Goal: Information Seeking & Learning: Learn about a topic

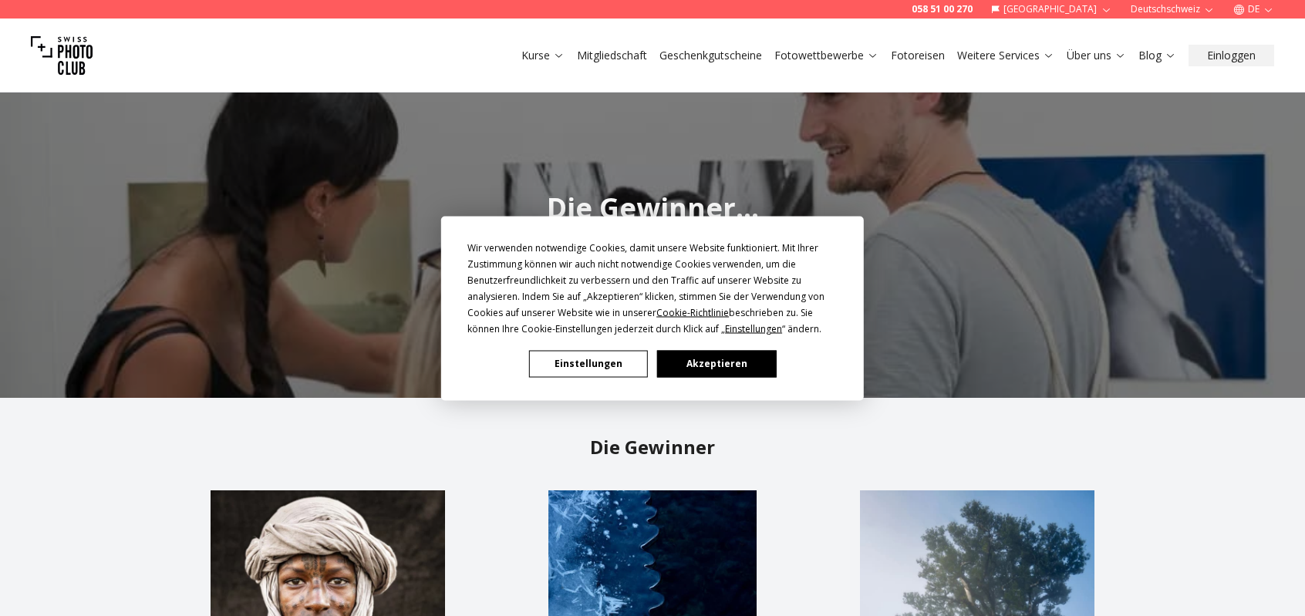
click at [707, 368] on button "Akzeptieren" at bounding box center [716, 363] width 119 height 27
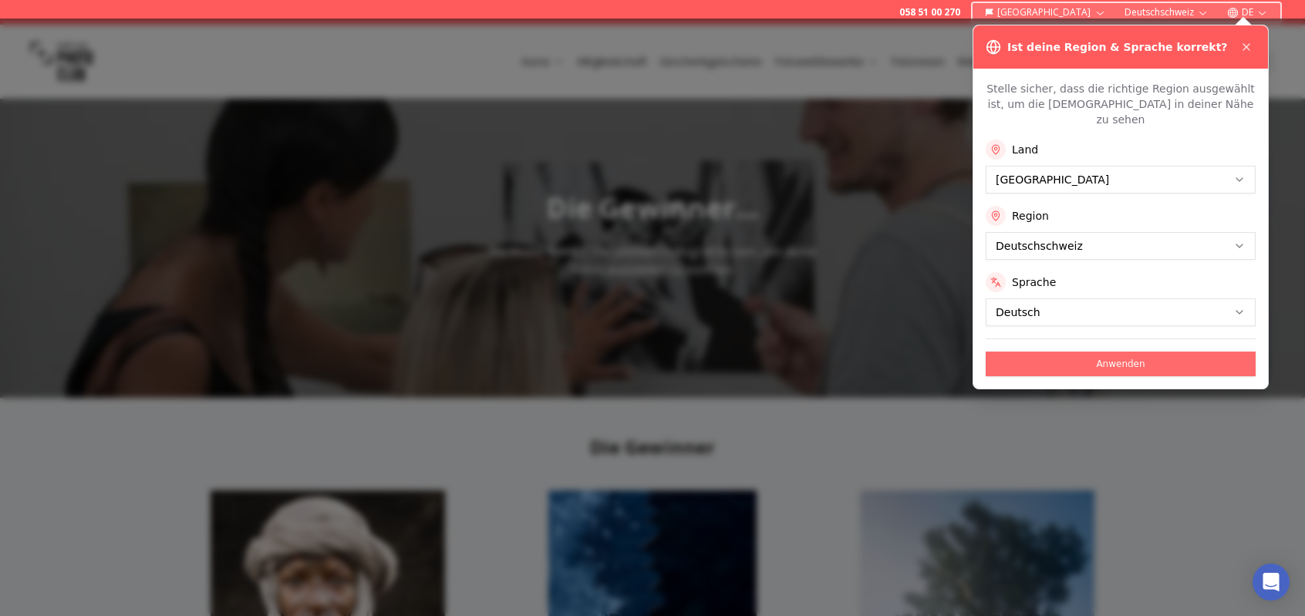
click at [1137, 352] on button "Anwenden" at bounding box center [1121, 364] width 270 height 25
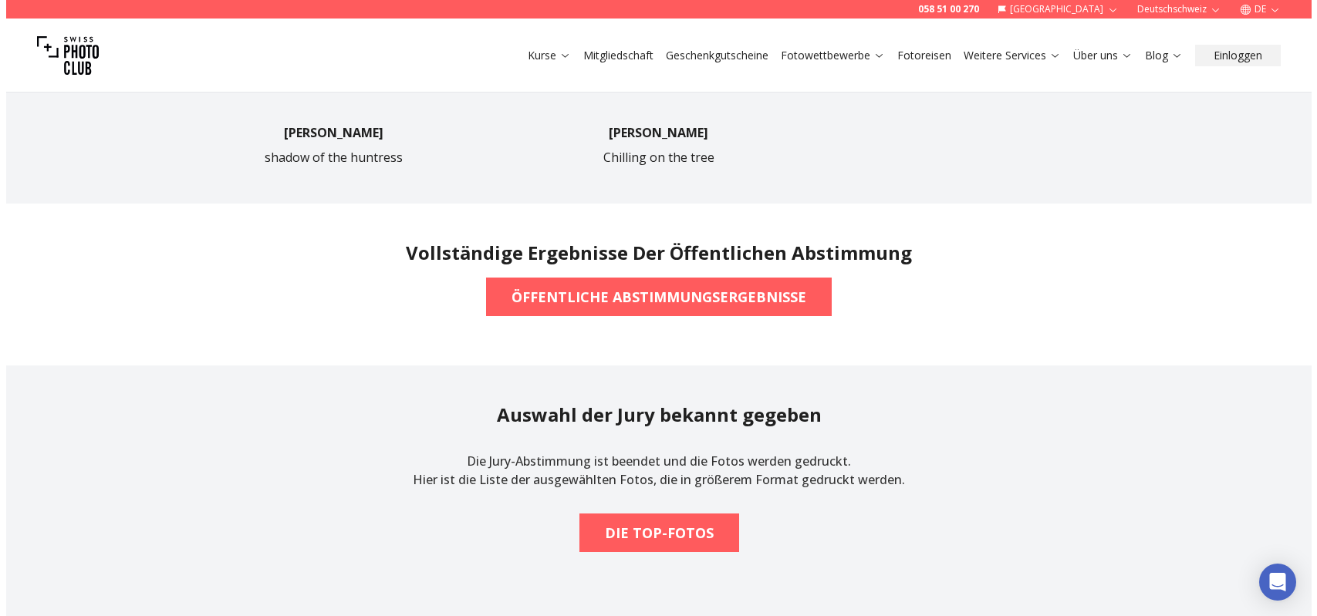
scroll to position [1080, 0]
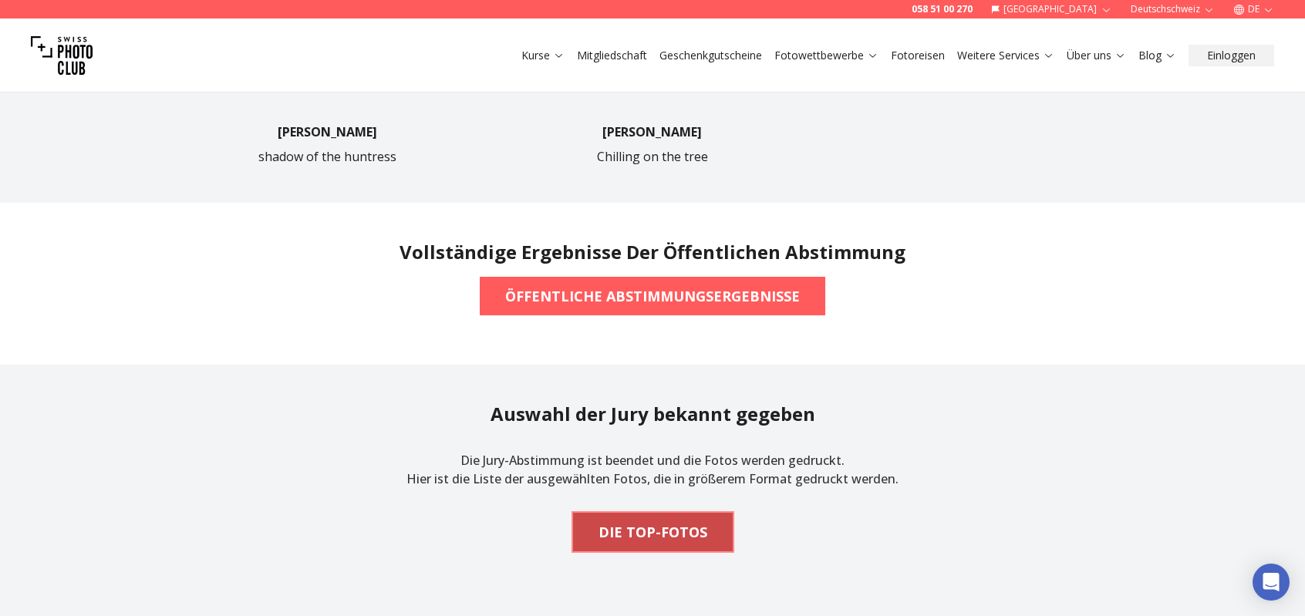
click at [663, 536] on b "DIE TOP-FOTOS" at bounding box center [653, 533] width 109 height 22
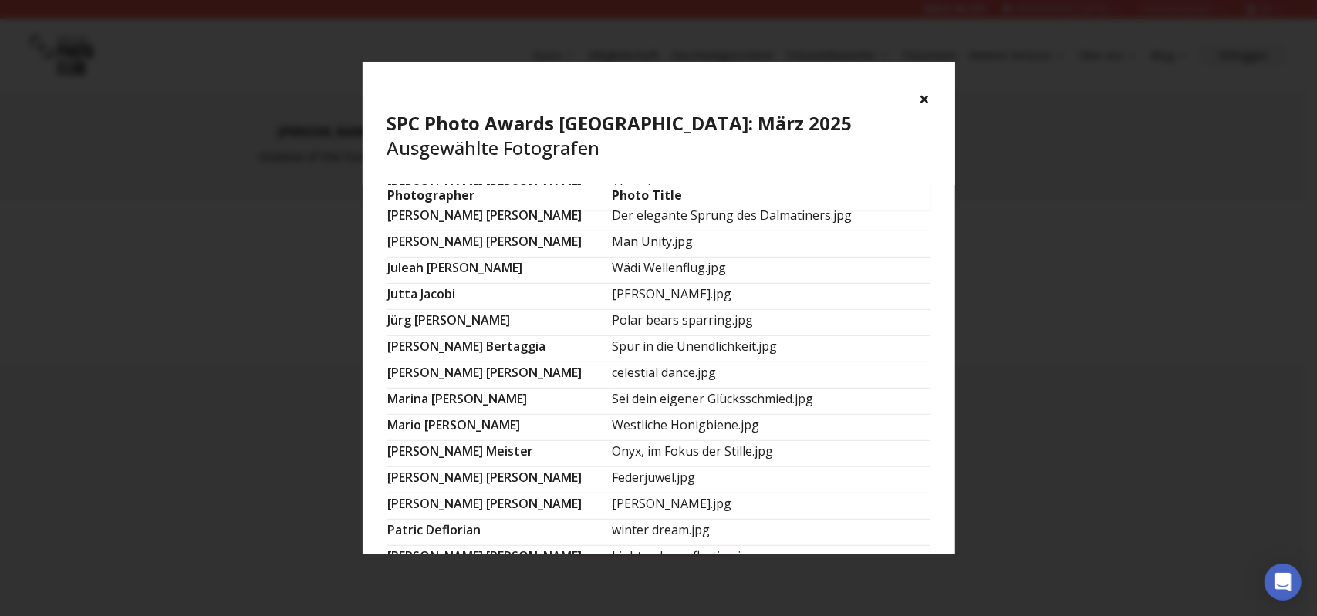
scroll to position [593, 0]
click at [495, 336] on td "[PERSON_NAME]" at bounding box center [499, 349] width 225 height 26
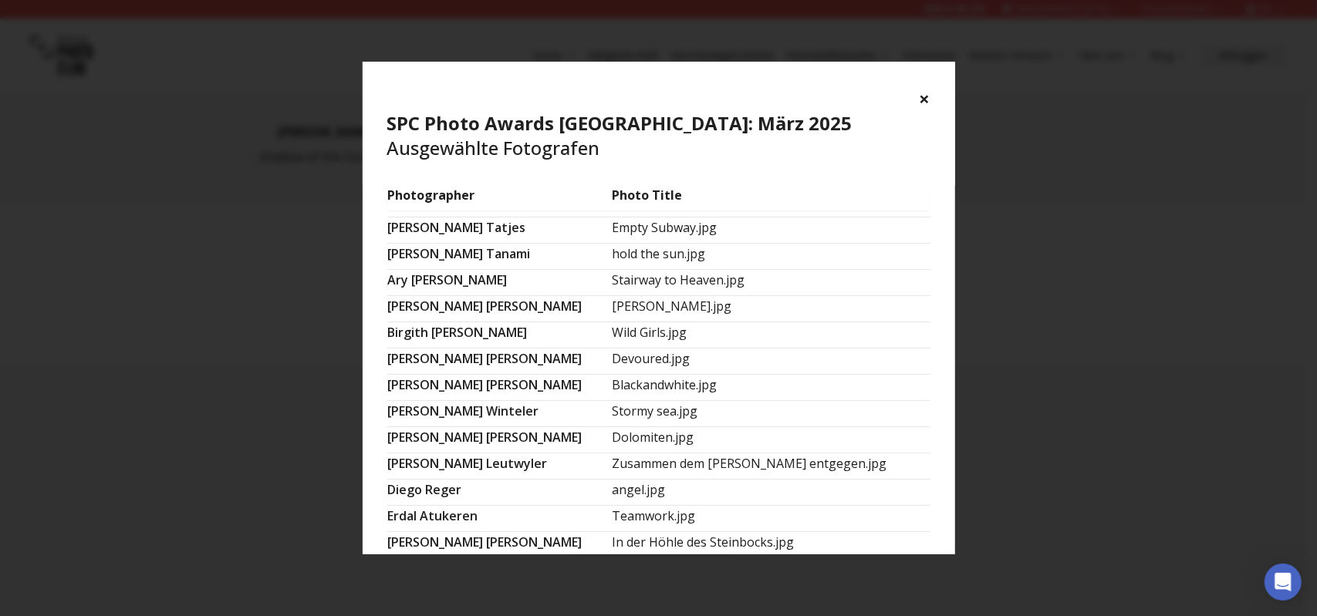
scroll to position [0, 0]
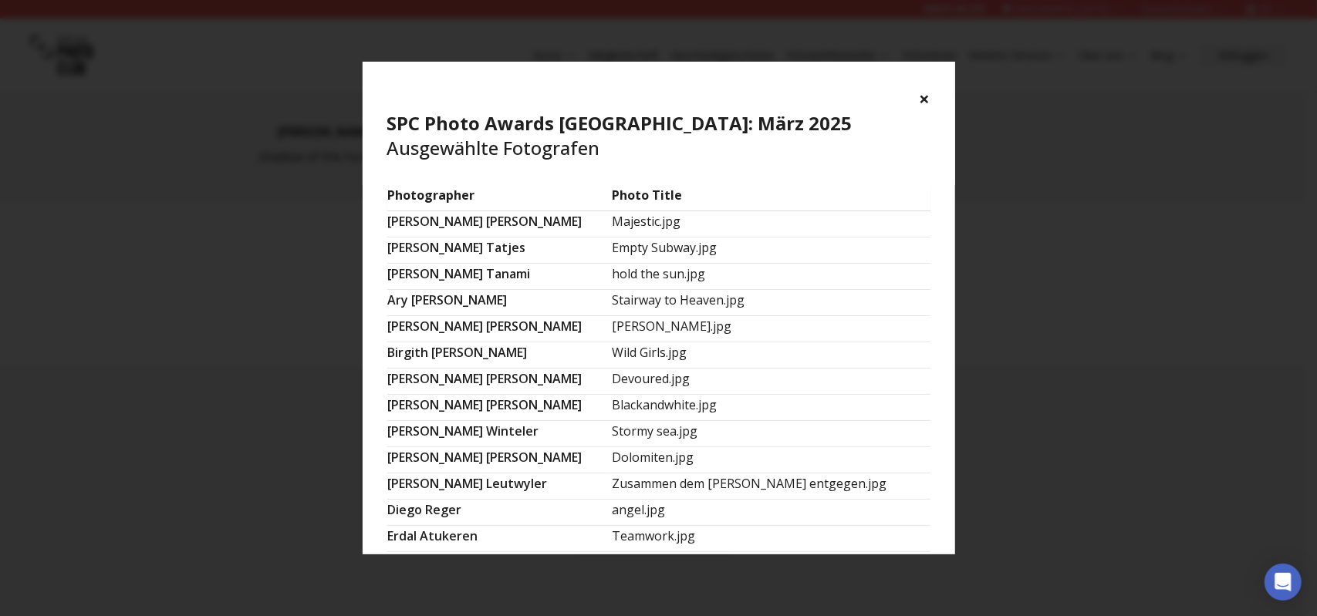
click at [927, 97] on button "×" at bounding box center [925, 98] width 11 height 25
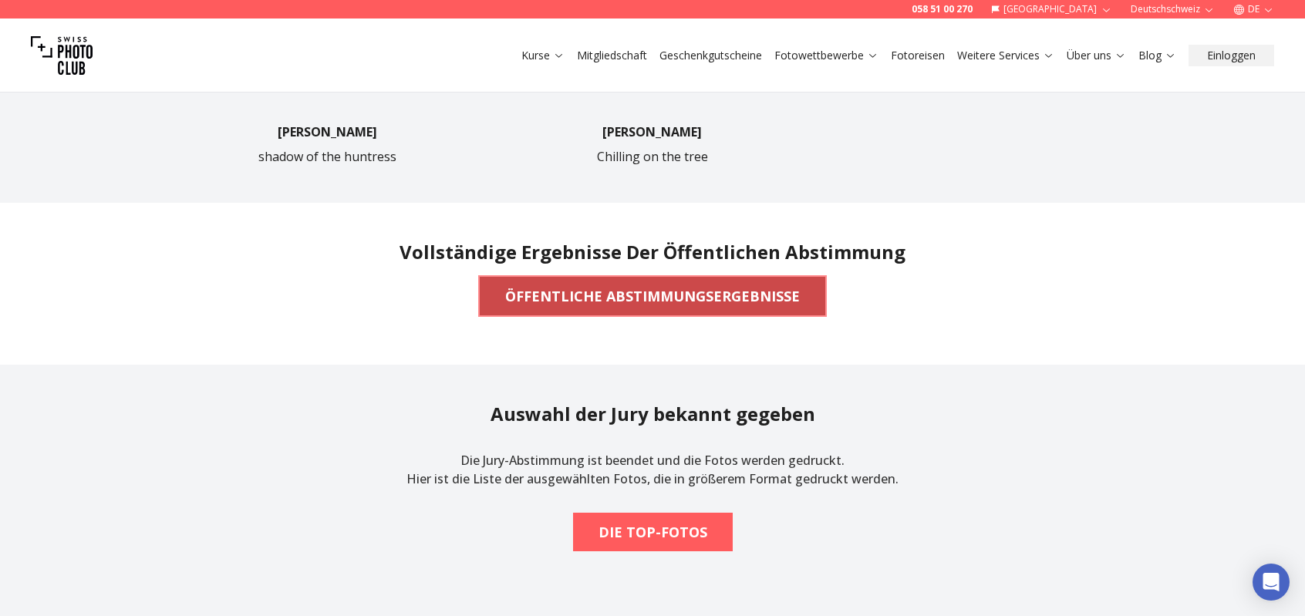
click at [755, 302] on b "ÖFFENTLICHE ABSTIMMUNGSERGEBNISSE" at bounding box center [652, 296] width 295 height 22
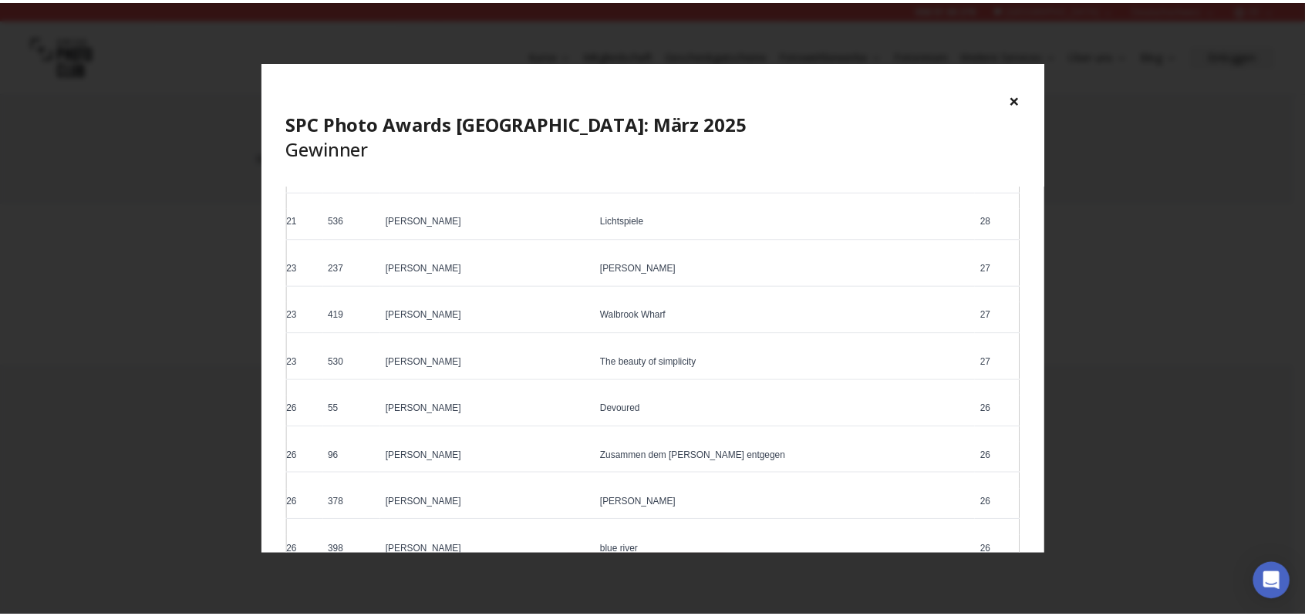
scroll to position [1080, 0]
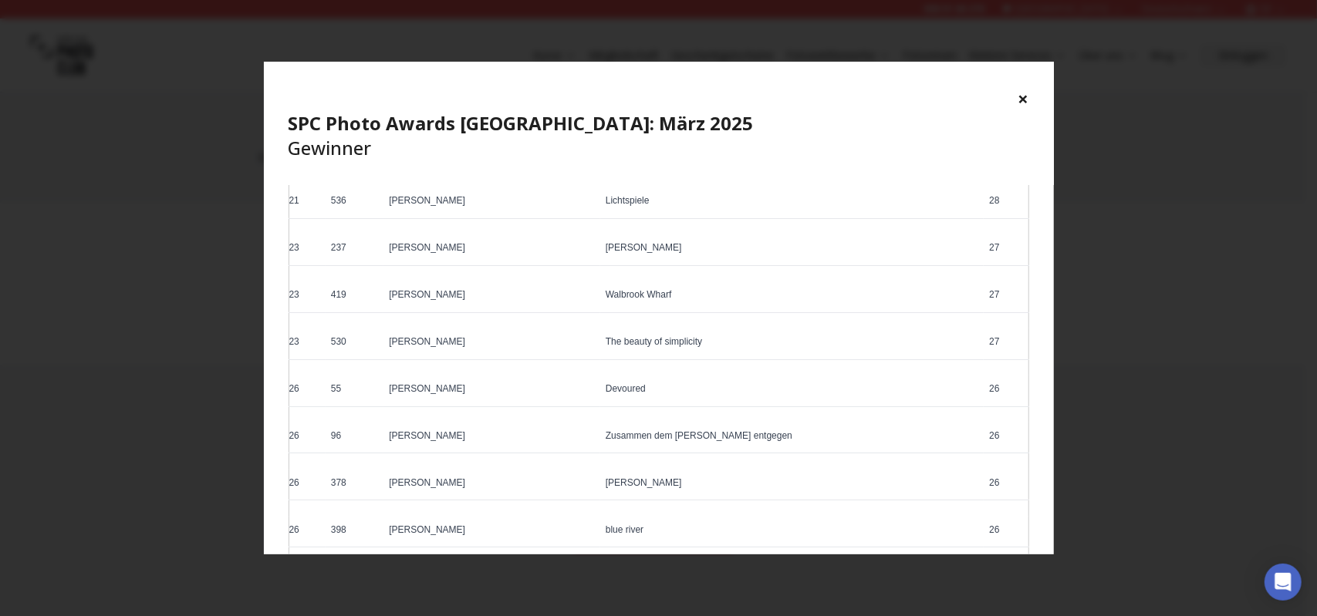
click at [1026, 100] on button "×" at bounding box center [1023, 98] width 11 height 25
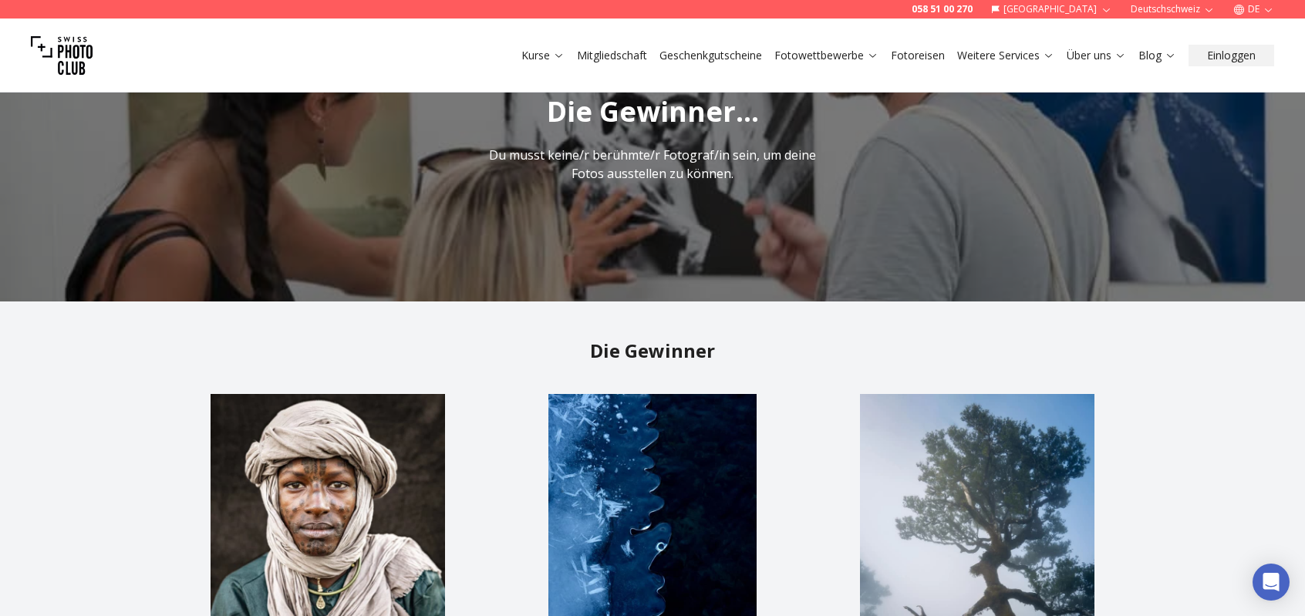
scroll to position [0, 0]
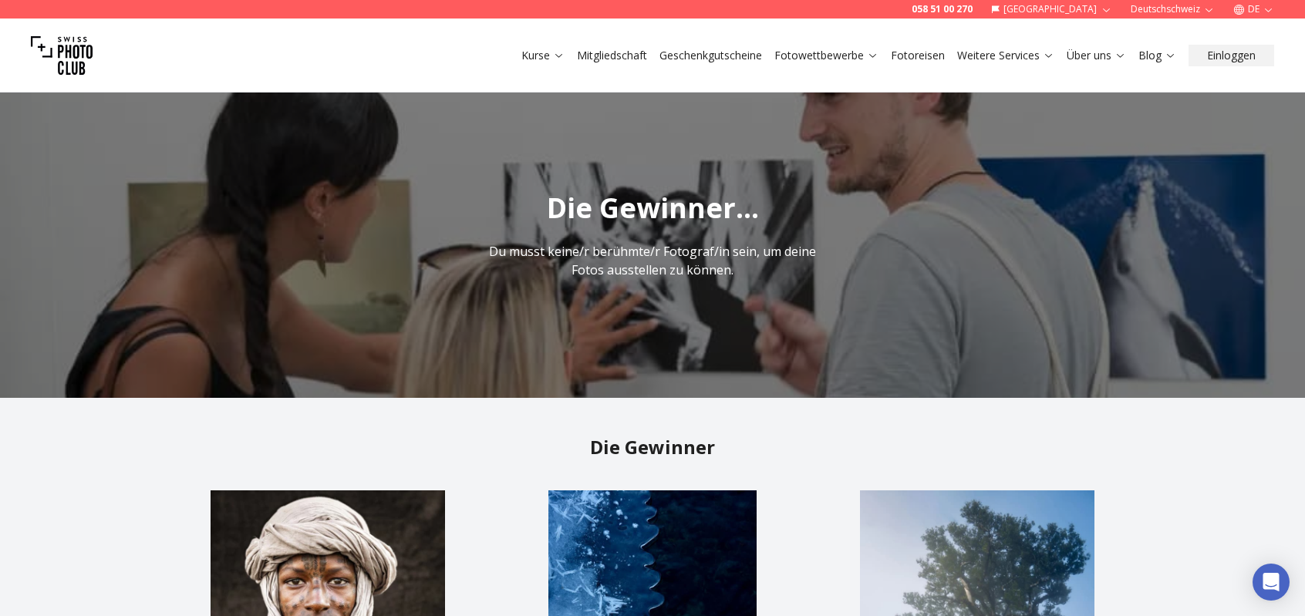
click at [81, 52] on img at bounding box center [62, 56] width 62 height 62
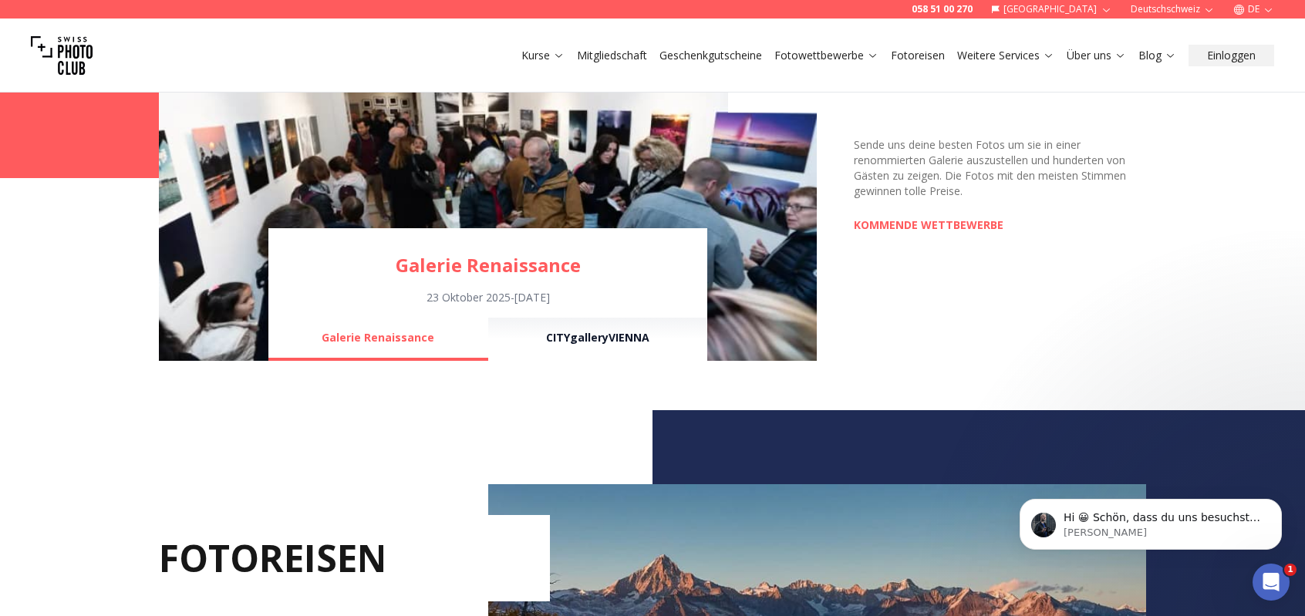
scroll to position [1157, 0]
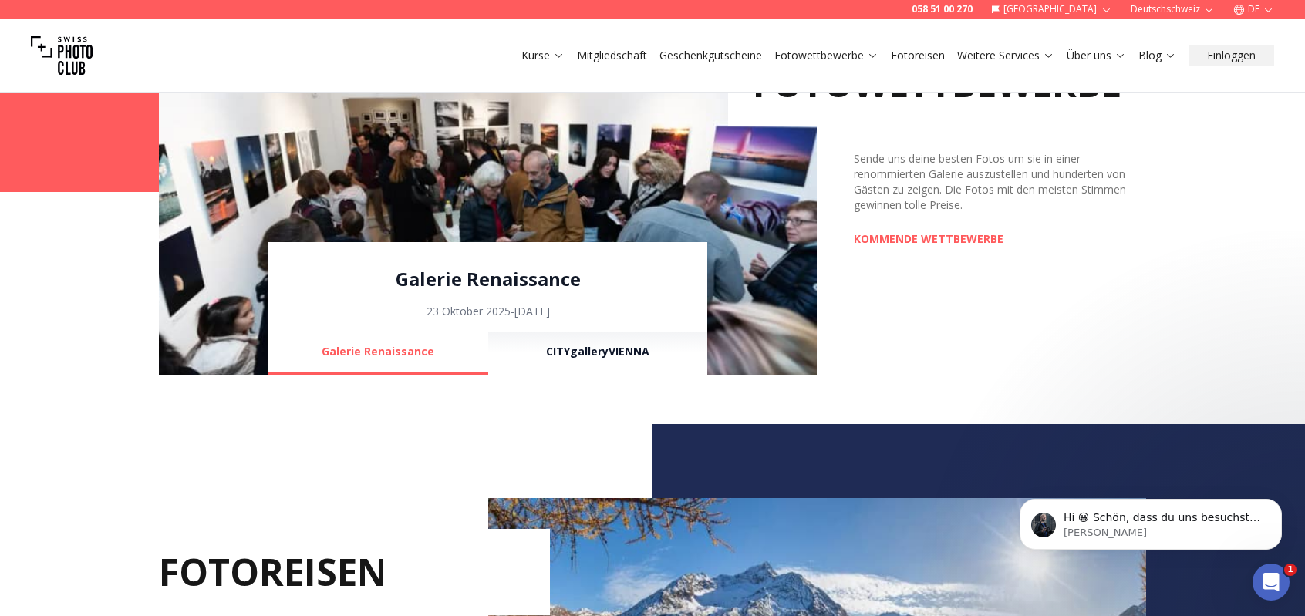
click at [463, 281] on link "Galerie Renaissance" at bounding box center [488, 279] width 439 height 25
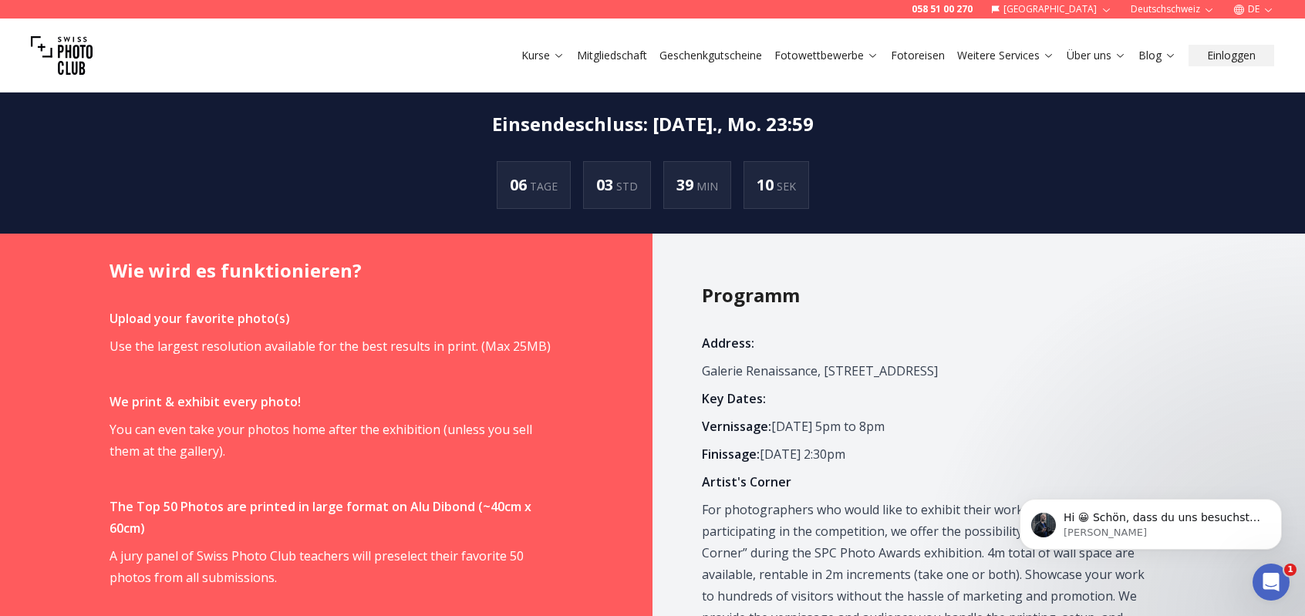
scroll to position [772, 0]
